Goal: Register for event/course

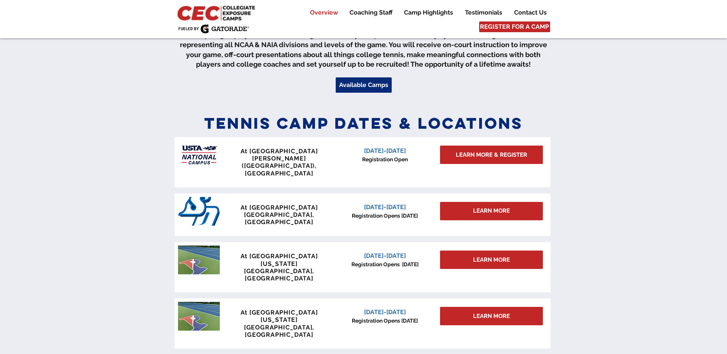
scroll to position [268, 0]
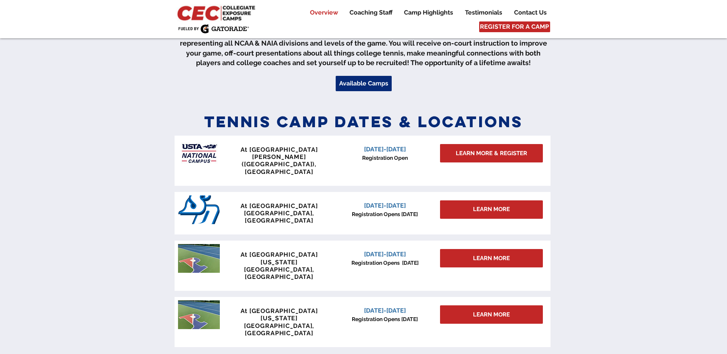
click at [485, 156] on span "LEARN MORE & REGISTER" at bounding box center [490, 154] width 71 height 8
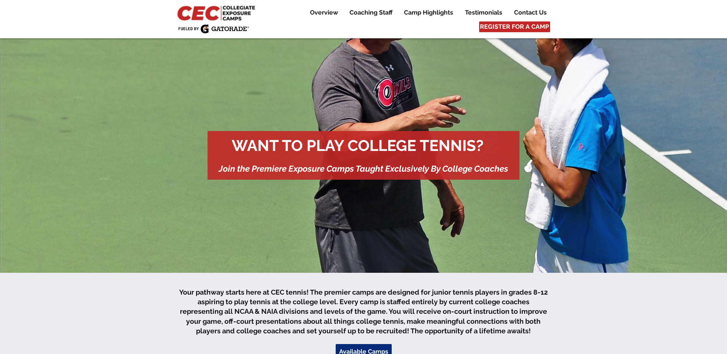
click at [320, 15] on p "Overview" at bounding box center [324, 12] width 36 height 9
click at [213, 13] on img at bounding box center [217, 13] width 83 height 18
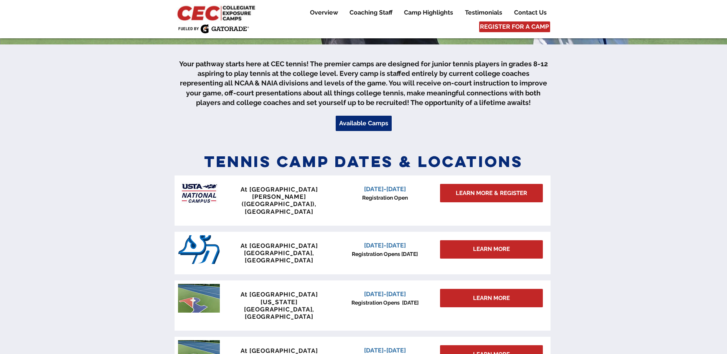
scroll to position [230, 0]
